Goal: Information Seeking & Learning: Learn about a topic

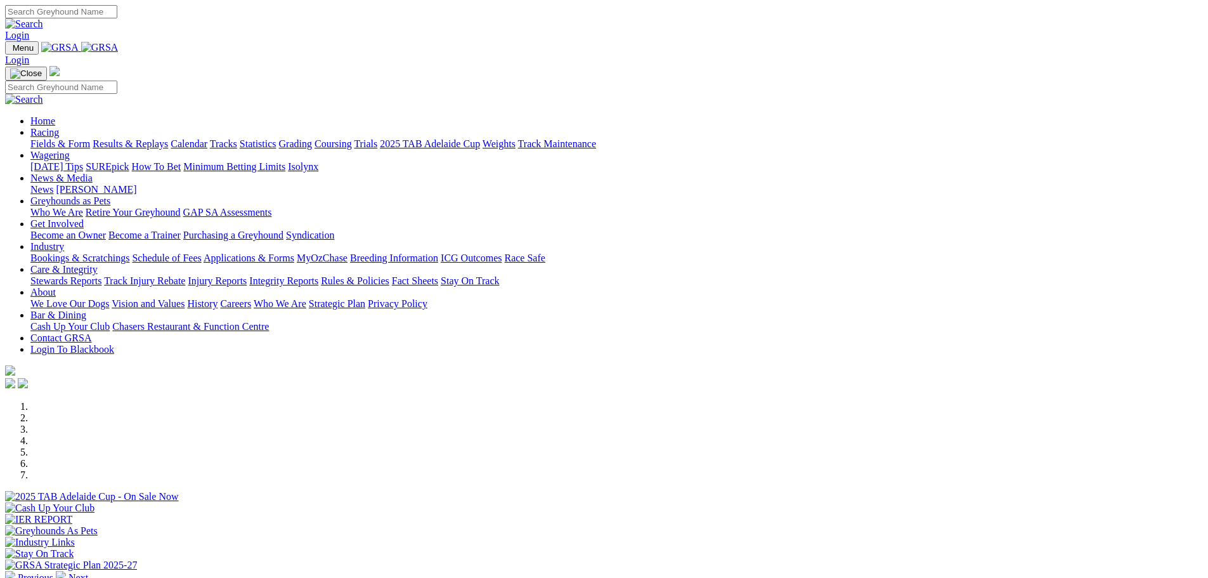
click at [168, 138] on link "Results & Replays" at bounding box center [130, 143] width 75 height 11
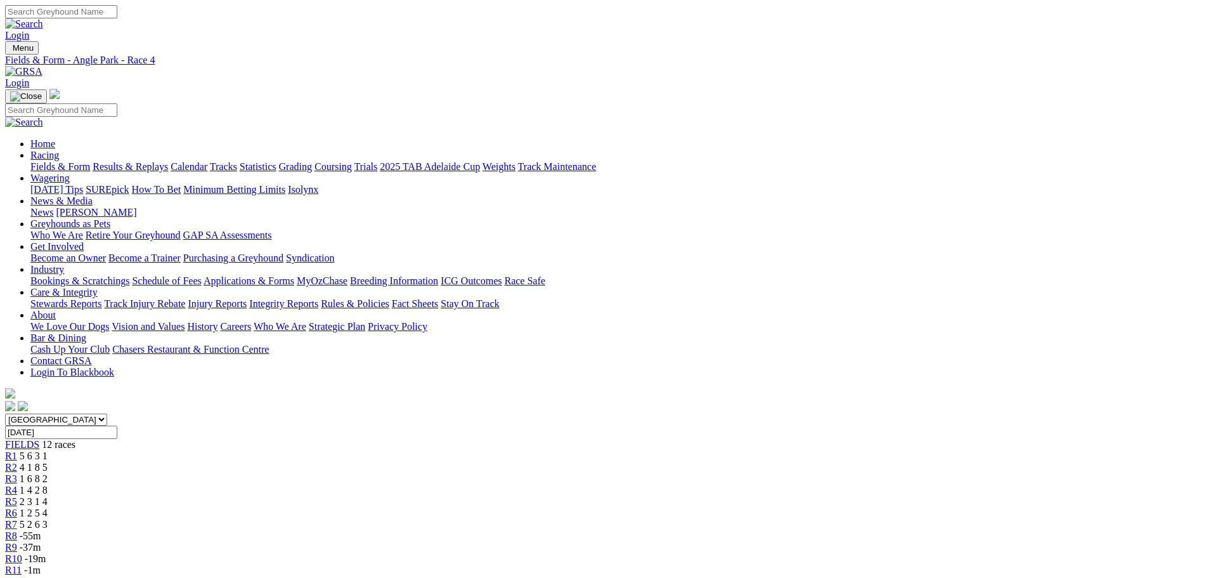
click at [17, 496] on span "R5" at bounding box center [11, 501] width 12 height 11
click at [17, 507] on span "R6" at bounding box center [11, 512] width 12 height 11
click at [17, 519] on span "R7" at bounding box center [11, 524] width 12 height 11
click at [17, 530] on span "R8" at bounding box center [11, 535] width 12 height 11
drag, startPoint x: 704, startPoint y: 371, endPoint x: 722, endPoint y: 157, distance: 214.4
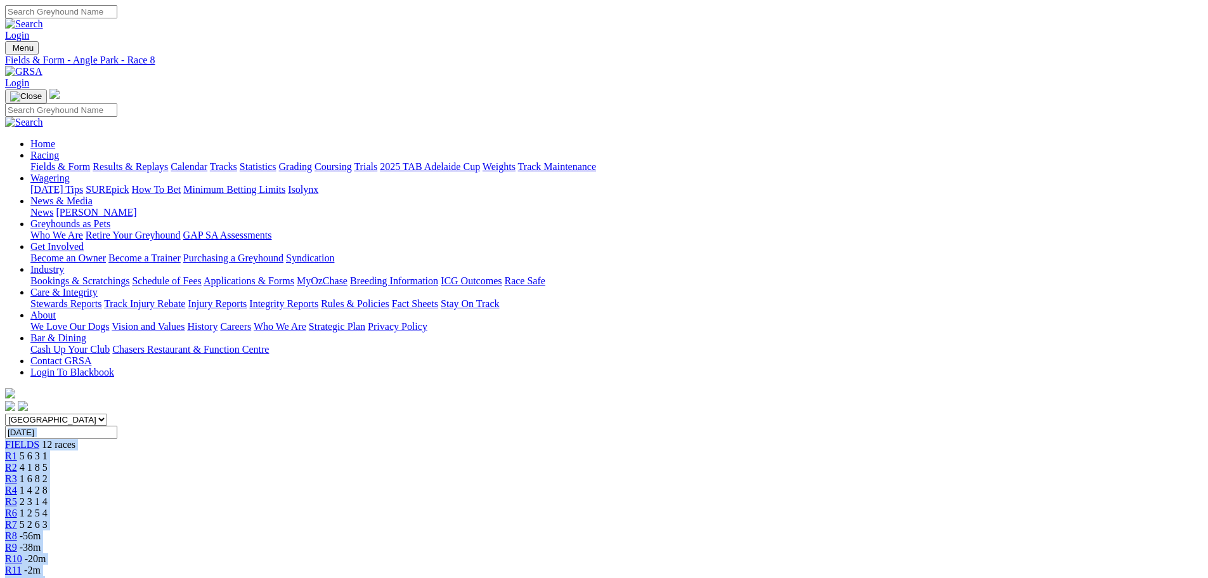
drag, startPoint x: 1100, startPoint y: 466, endPoint x: 1132, endPoint y: 370, distance: 101.0
click at [799, 541] on div "R9 -38m" at bounding box center [604, 546] width 1198 height 11
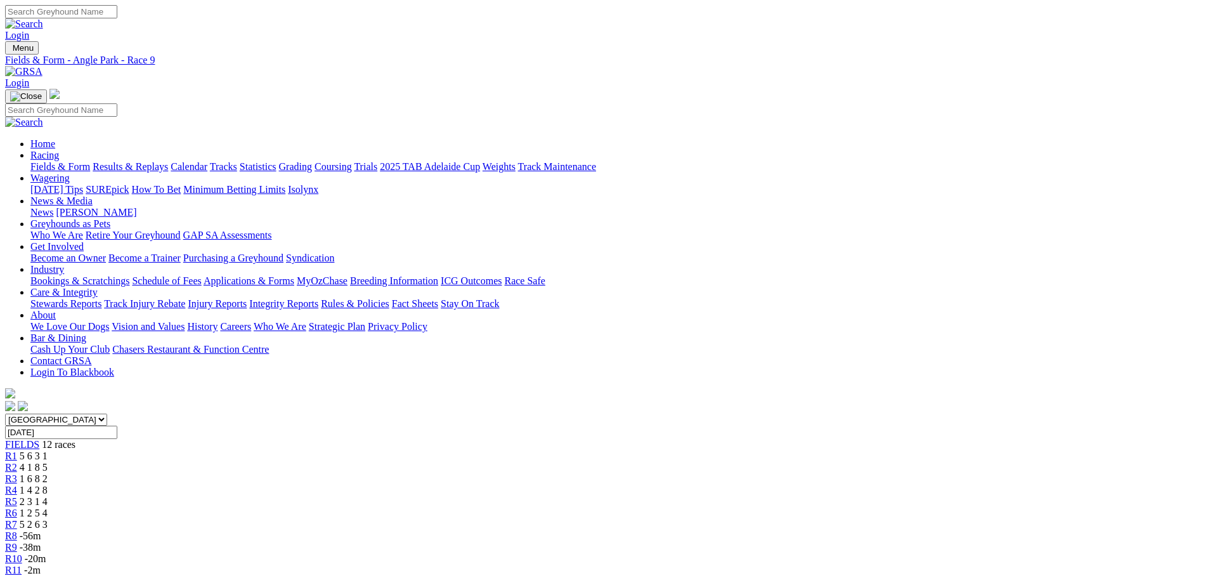
click at [22, 553] on span "R10" at bounding box center [13, 558] width 17 height 11
